Goal: Obtain resource: Download file/media

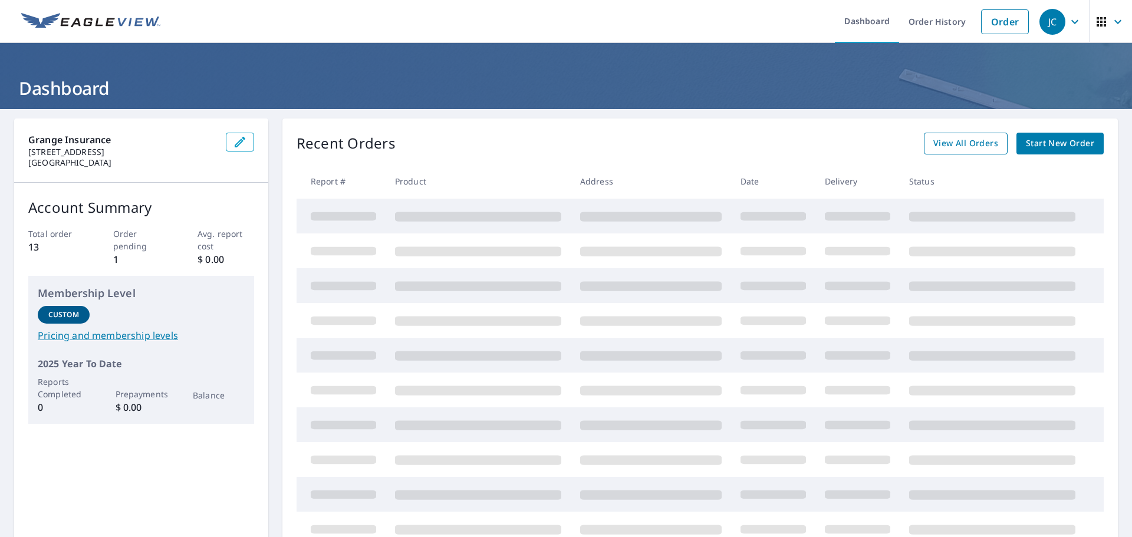
click at [941, 140] on span "View All Orders" at bounding box center [965, 143] width 65 height 15
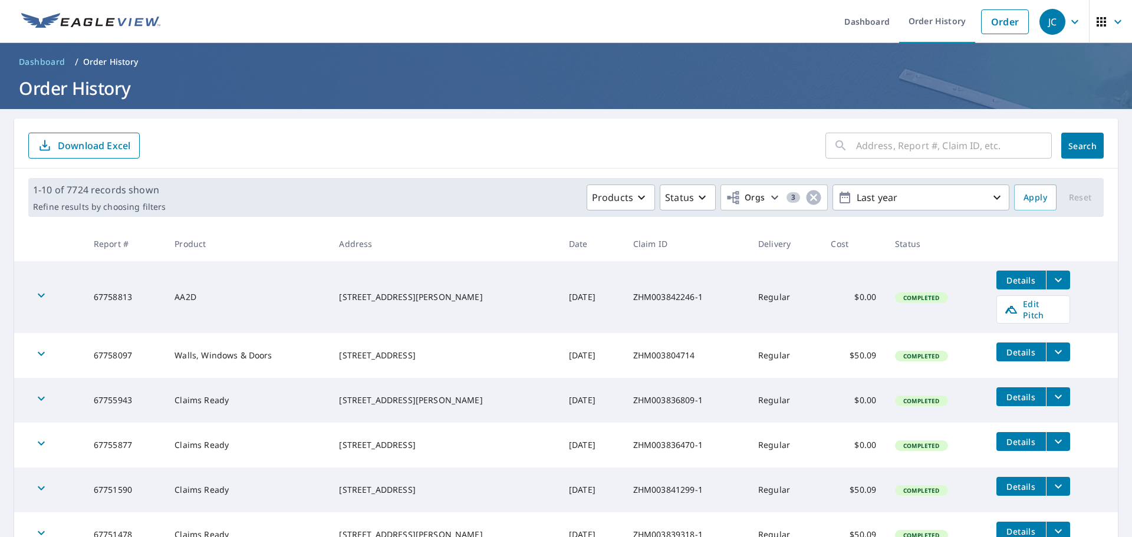
click at [1051, 279] on icon "filesDropdownBtn-67758813" at bounding box center [1058, 280] width 14 height 14
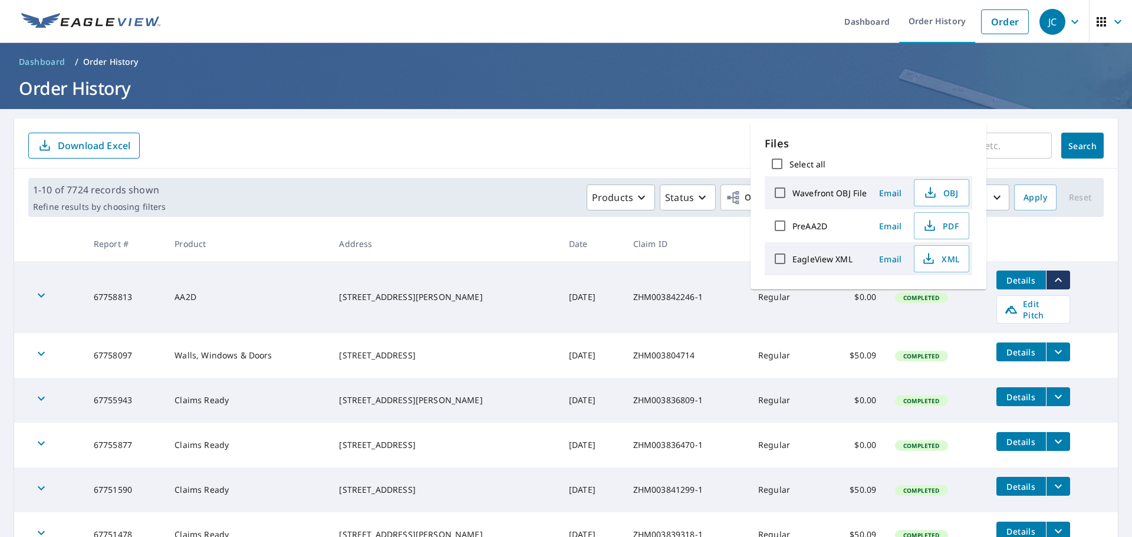
click at [778, 262] on input "EagleView XML" at bounding box center [780, 258] width 25 height 25
checkbox input "true"
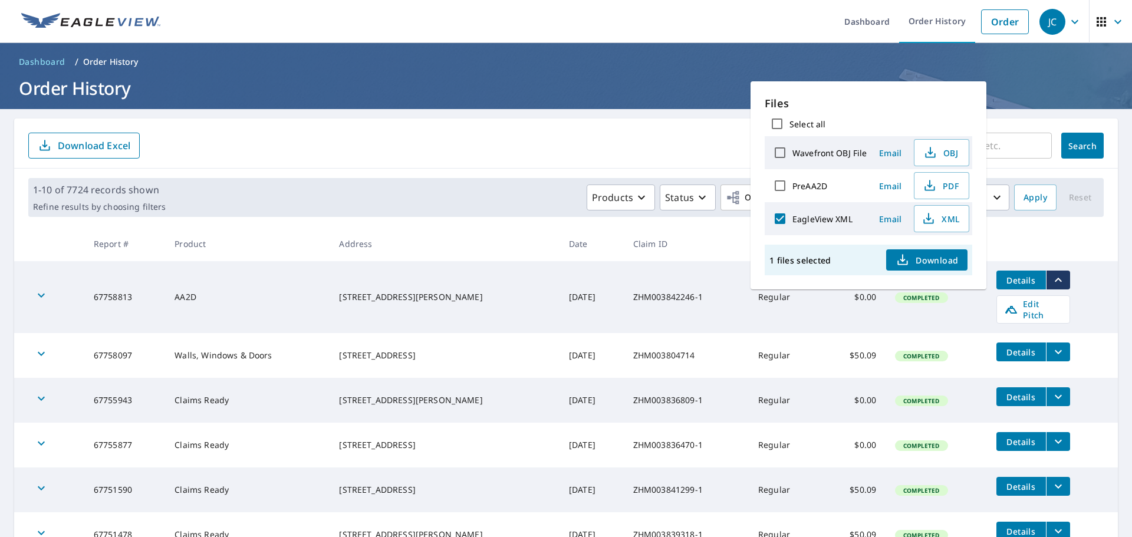
click at [938, 259] on span "Download" at bounding box center [927, 260] width 63 height 14
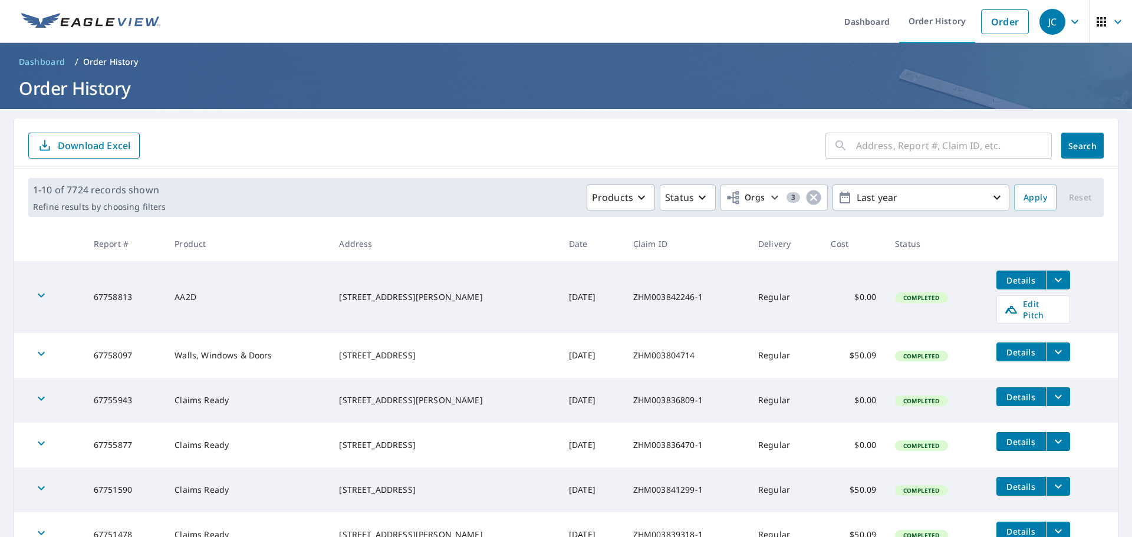
click at [1051, 278] on icon "filesDropdownBtn-67758813" at bounding box center [1058, 280] width 14 height 14
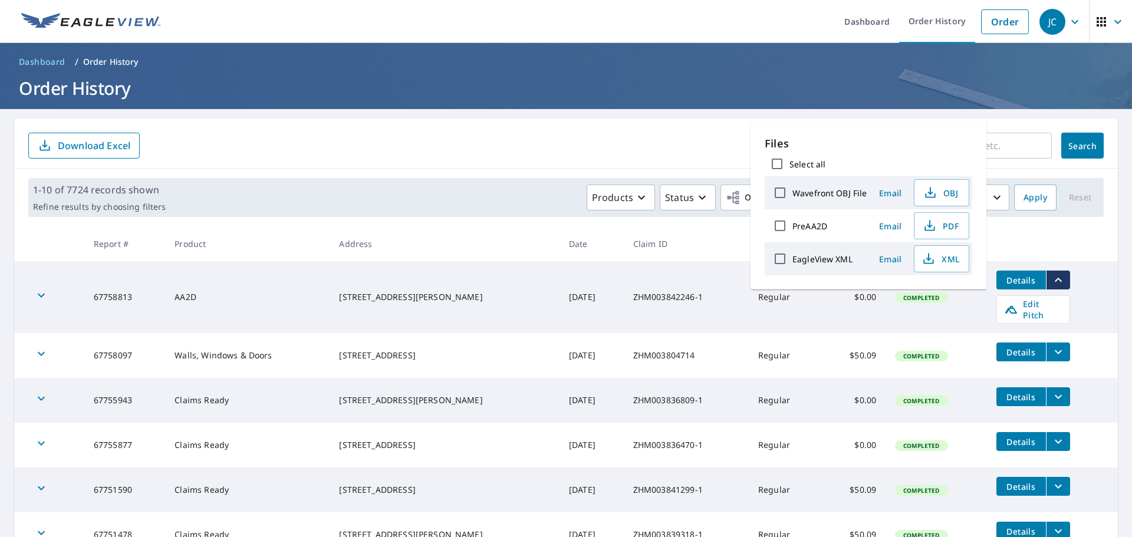
click at [1066, 241] on th at bounding box center [1052, 243] width 131 height 35
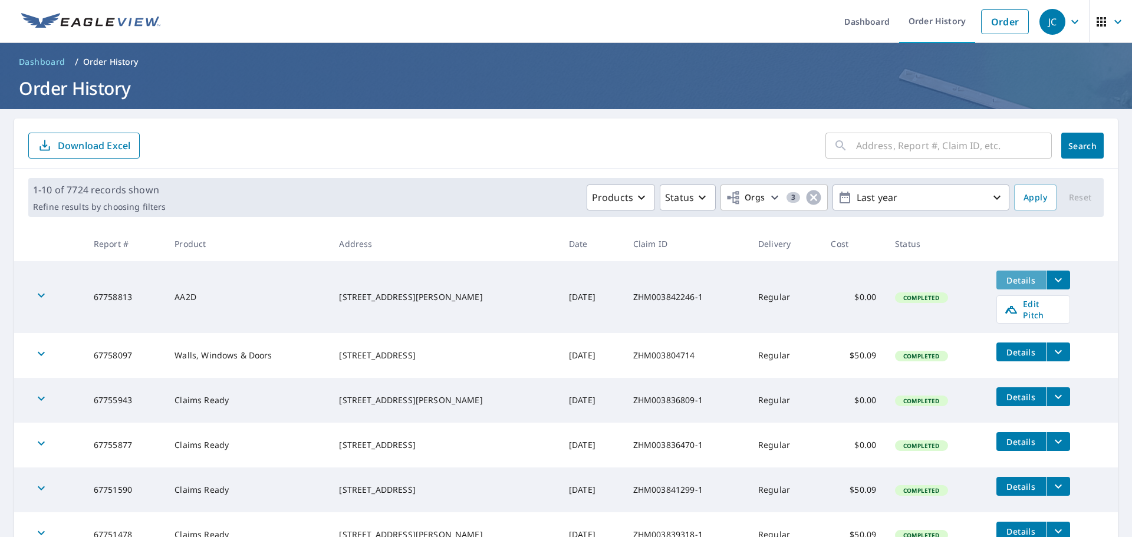
click at [1015, 275] on span "Details" at bounding box center [1021, 280] width 35 height 11
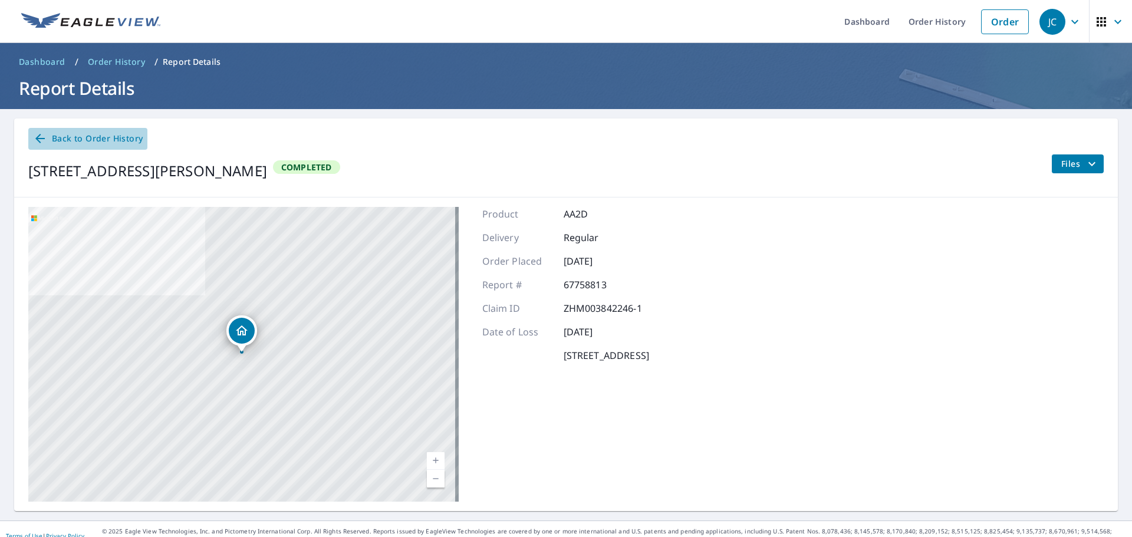
click at [48, 139] on span "Back to Order History" at bounding box center [88, 138] width 110 height 15
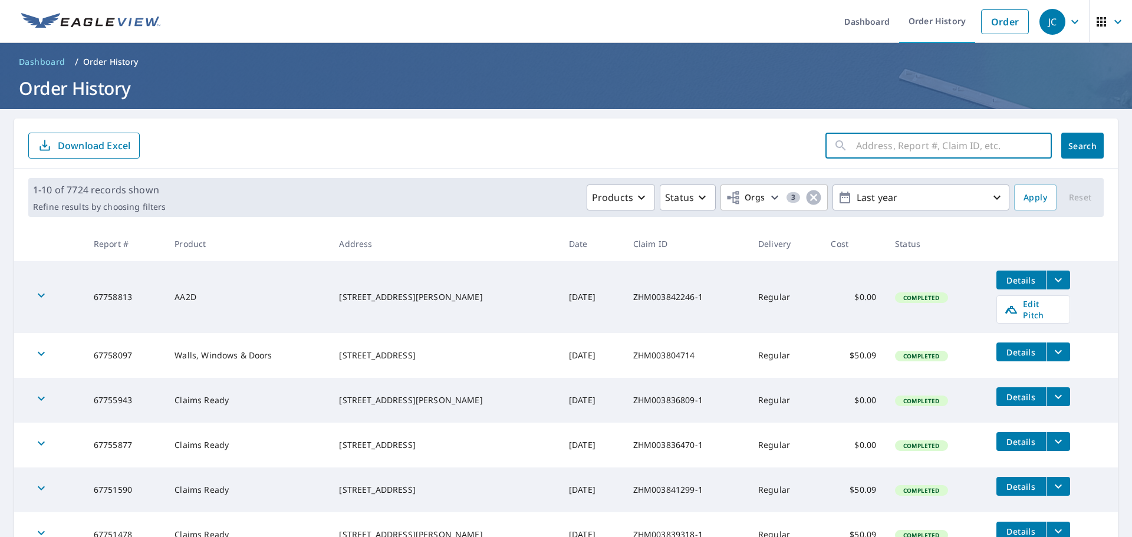
click at [892, 146] on input "text" at bounding box center [954, 145] width 196 height 33
paste input "ZHM003836387"
type input "ZHM003836387"
click at [1071, 143] on span "Search" at bounding box center [1083, 145] width 24 height 11
